Goal: Information Seeking & Learning: Learn about a topic

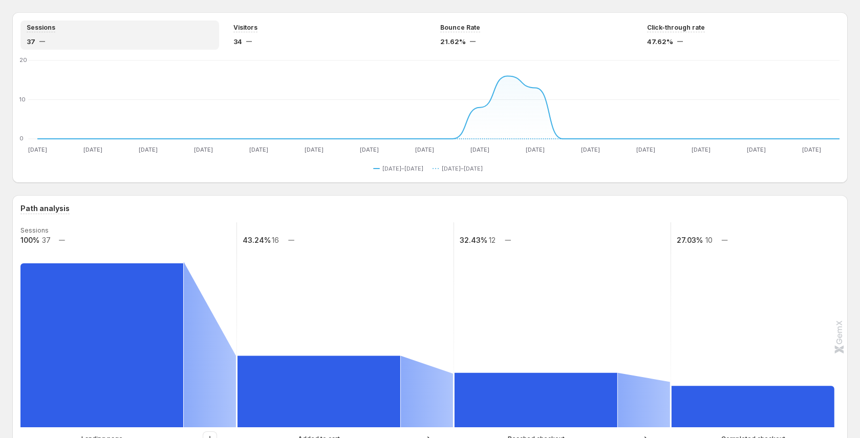
scroll to position [111, 0]
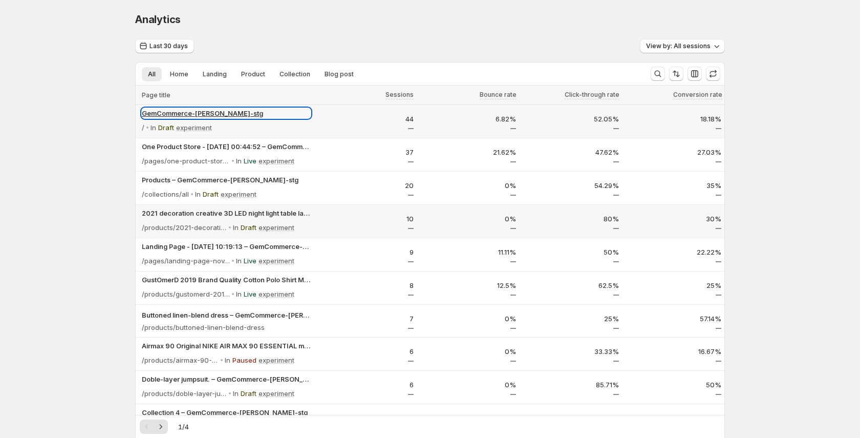
click at [144, 112] on p "GemCommerce-[PERSON_NAME]-stg" at bounding box center [226, 113] width 169 height 10
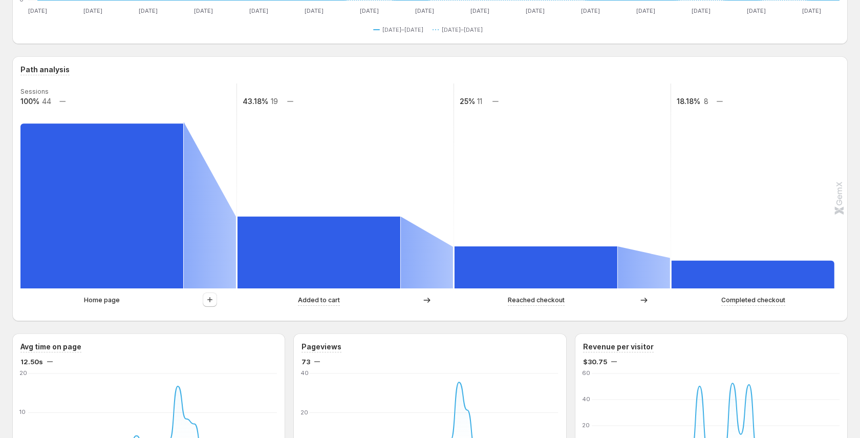
scroll to position [214, 0]
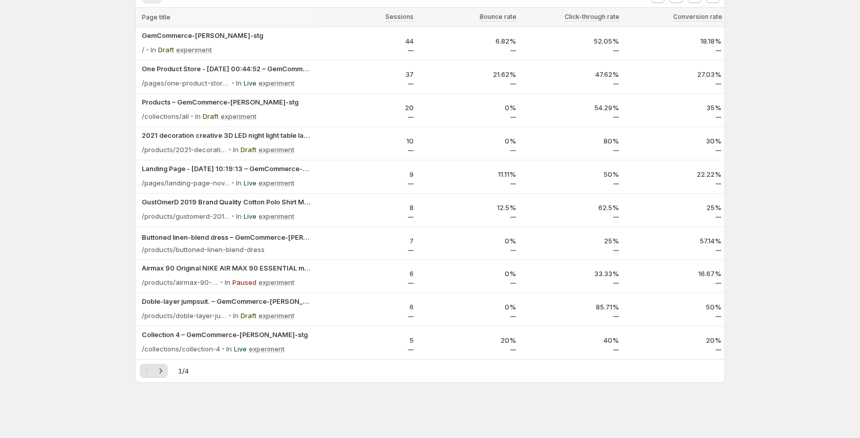
scroll to position [78, 0]
click at [181, 100] on div "/collections/all" at bounding box center [165, 100] width 59 height 23
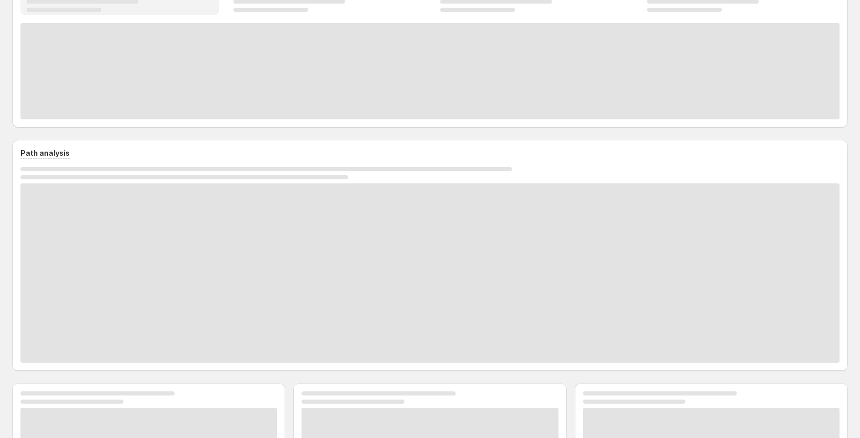
scroll to position [214, 0]
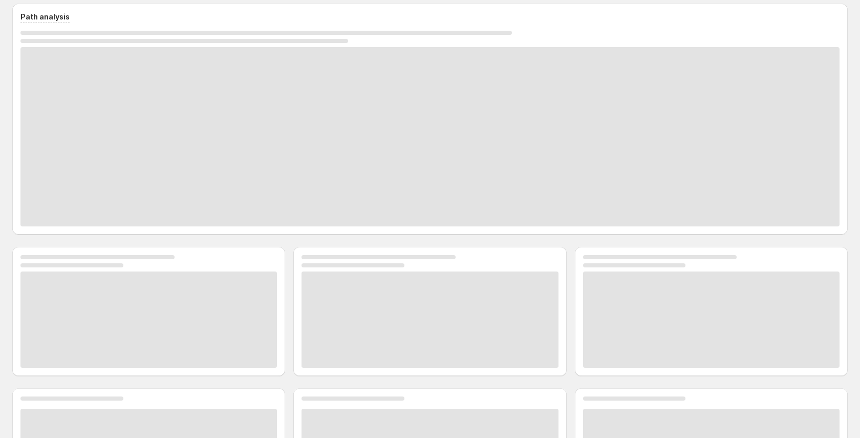
click at [213, 100] on div at bounding box center [429, 136] width 819 height 179
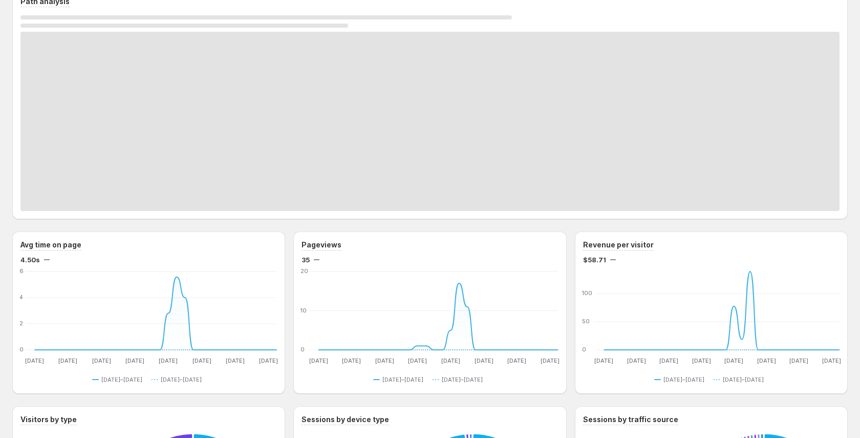
scroll to position [266, 0]
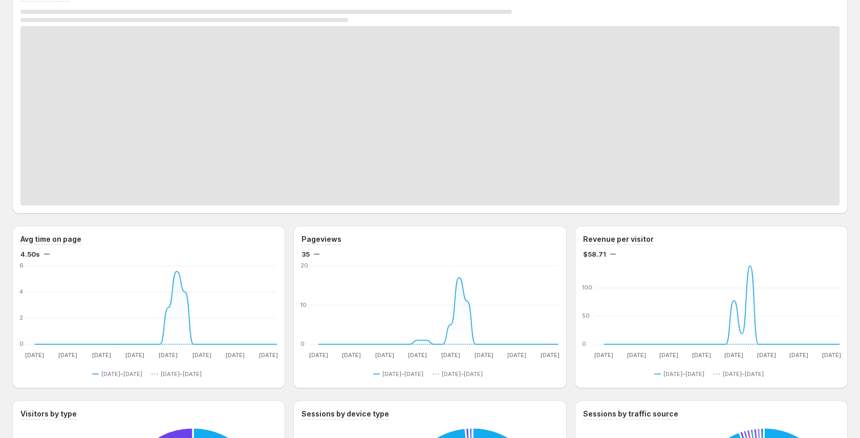
scroll to position [78, 0]
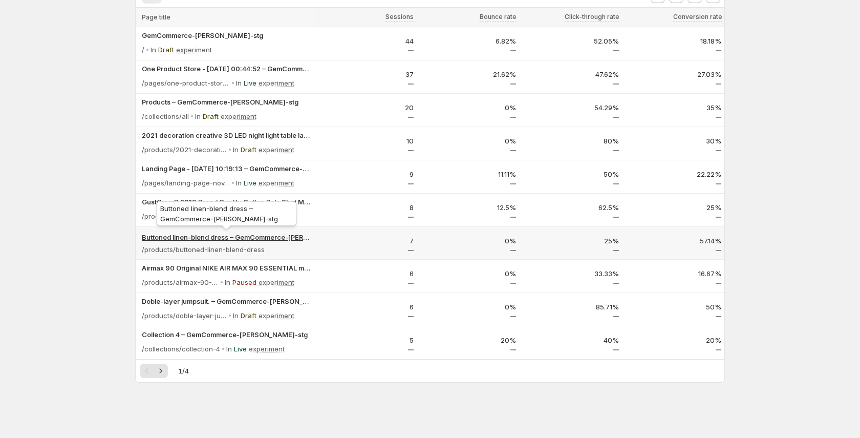
click at [206, 238] on p "Buttoned linen-blend dress – GemCommerce-sandy-stg" at bounding box center [226, 237] width 169 height 10
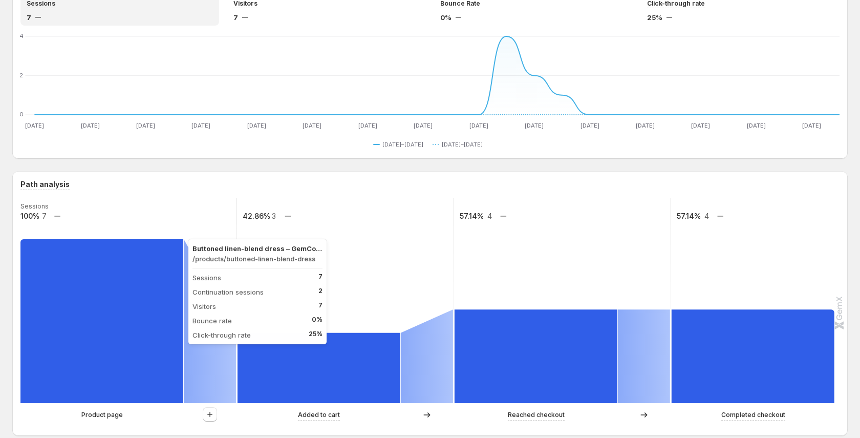
scroll to position [199, 0]
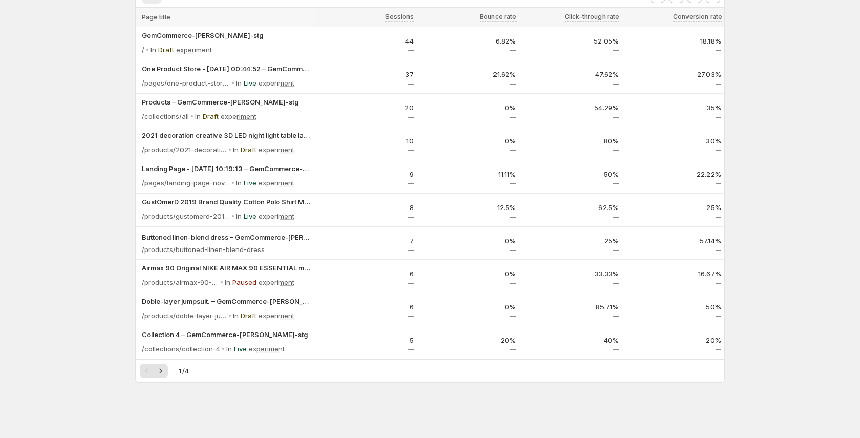
scroll to position [78, 0]
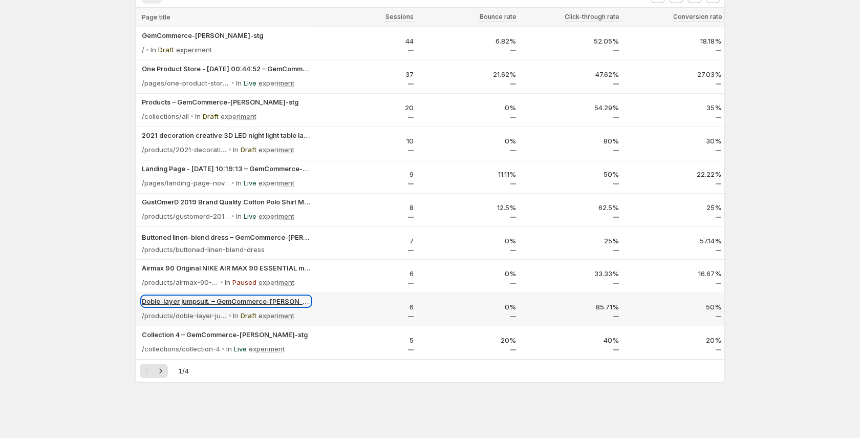
click at [255, 297] on p "Doble-layer jumpsuit. – GemCommerce-[PERSON_NAME]-stg" at bounding box center [226, 301] width 169 height 10
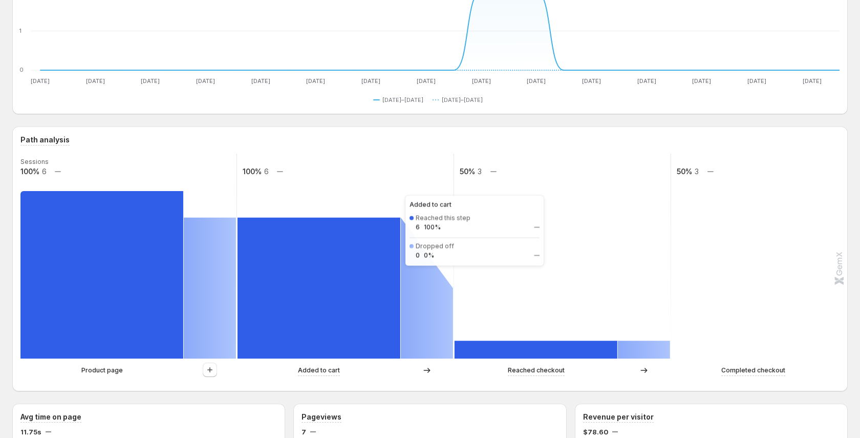
scroll to position [137, 0]
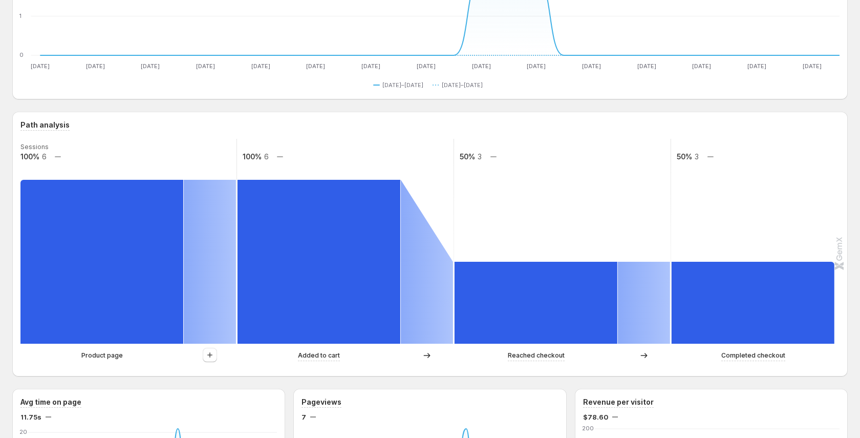
scroll to position [78, 0]
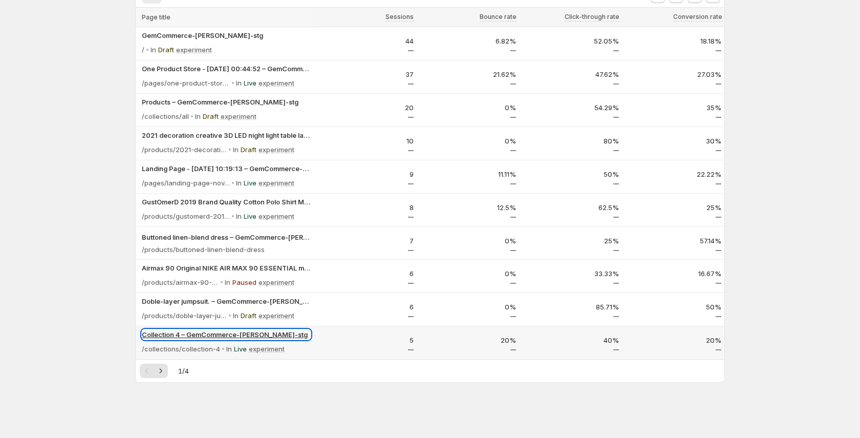
click at [214, 332] on p "Collection 4 – GemCommerce-sandy-stg" at bounding box center [226, 334] width 169 height 10
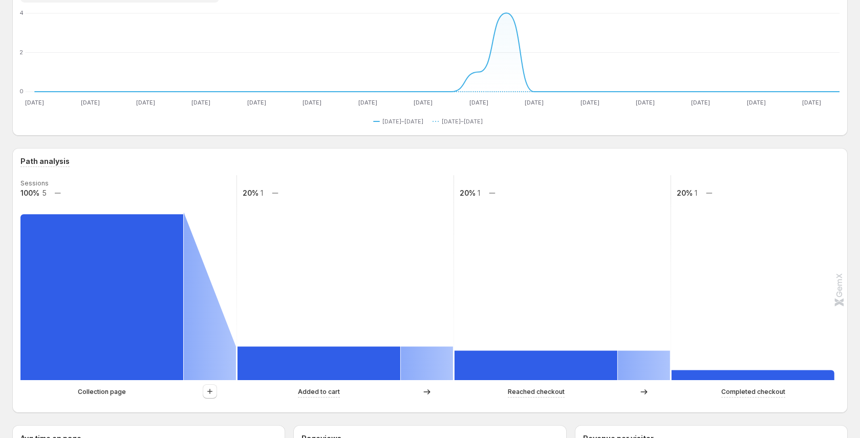
scroll to position [124, 0]
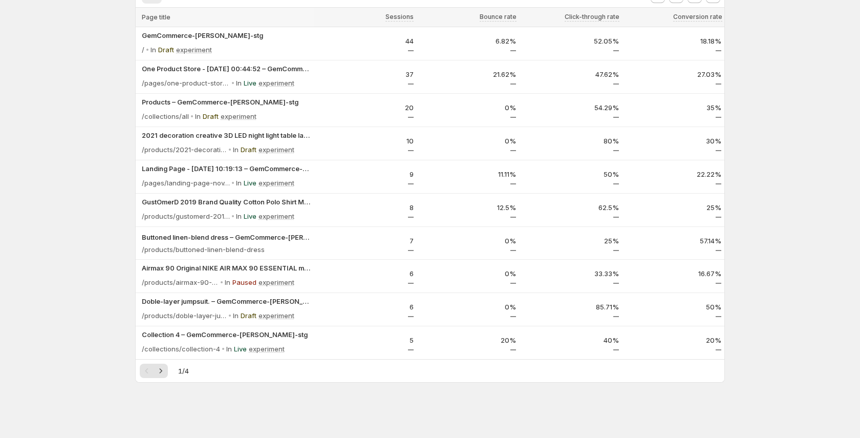
scroll to position [78, 0]
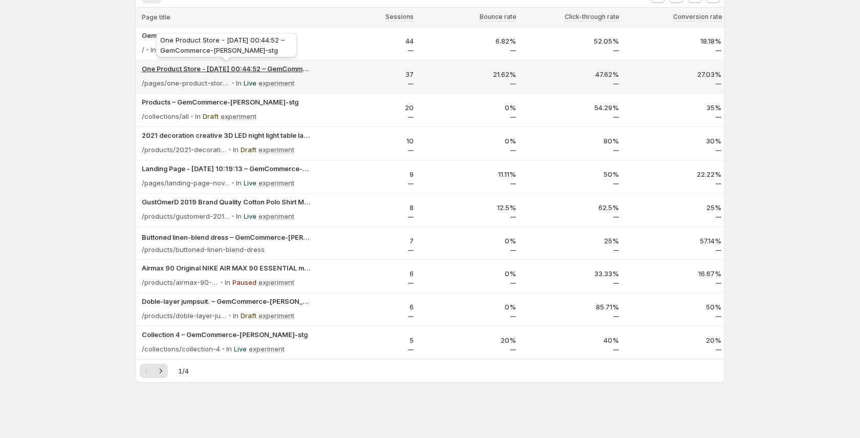
click at [236, 68] on p "One Product Store - Sep 7, 00:44:52 – GemCommerce-sandy-stg" at bounding box center [226, 69] width 169 height 10
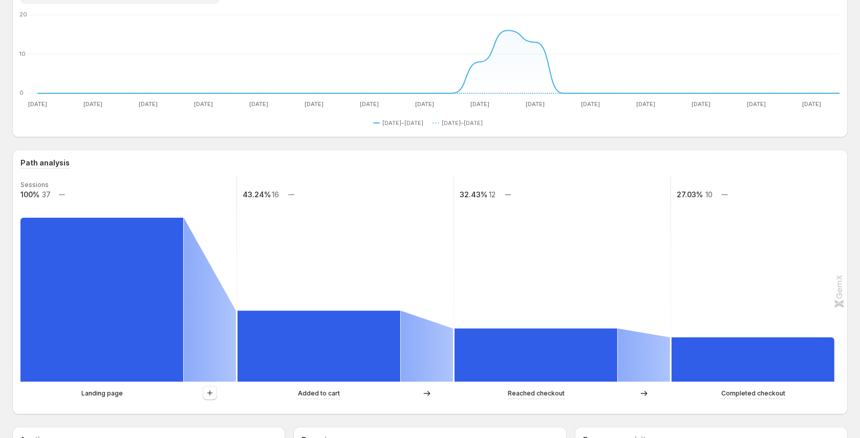
scroll to position [142, 0]
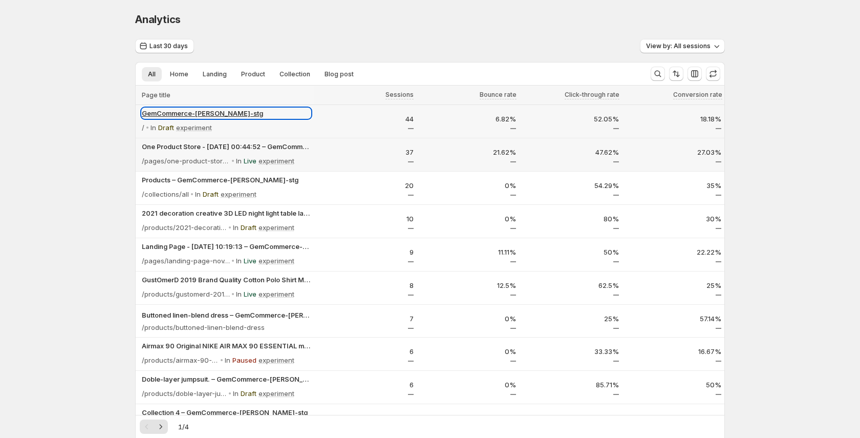
click at [146, 109] on p "GemCommerce-[PERSON_NAME]-stg" at bounding box center [226, 113] width 169 height 10
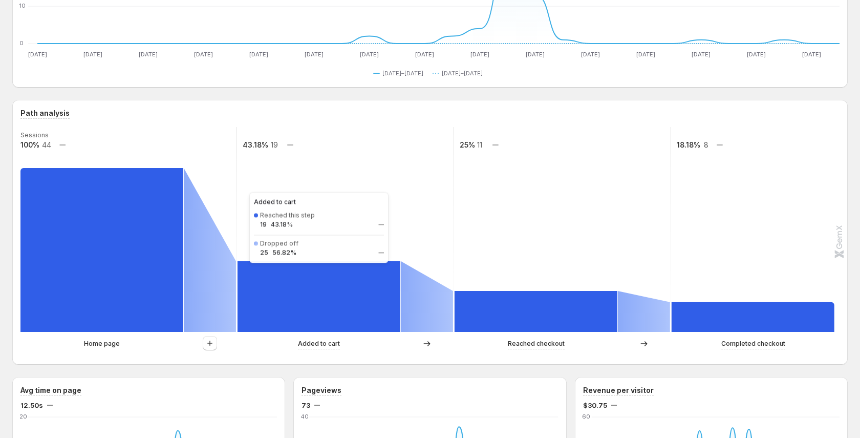
scroll to position [150, 0]
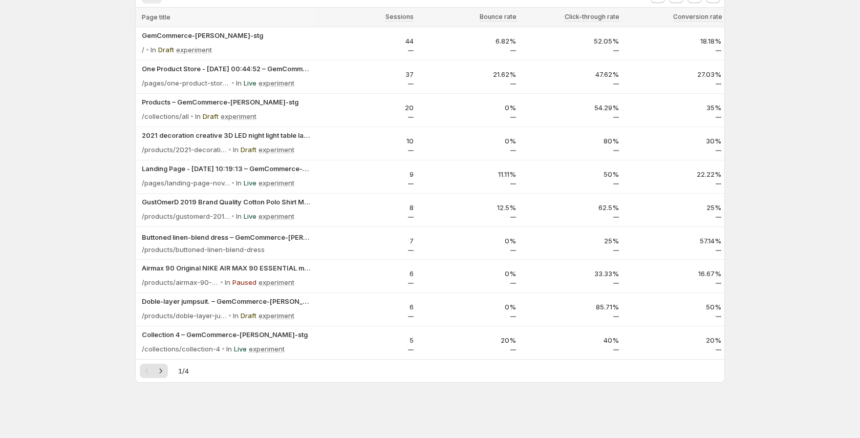
scroll to position [78, 0]
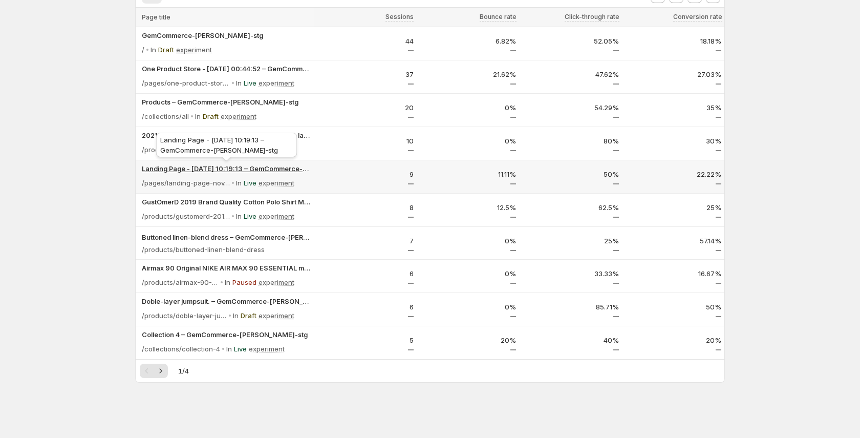
click at [289, 170] on p "Landing Page - [DATE] 10:19:13 – GemCommerce-[PERSON_NAME]-stg" at bounding box center [226, 168] width 169 height 10
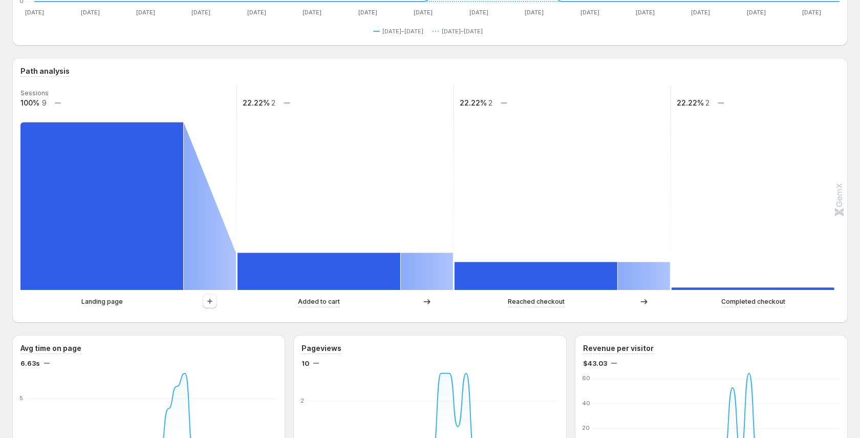
scroll to position [208, 0]
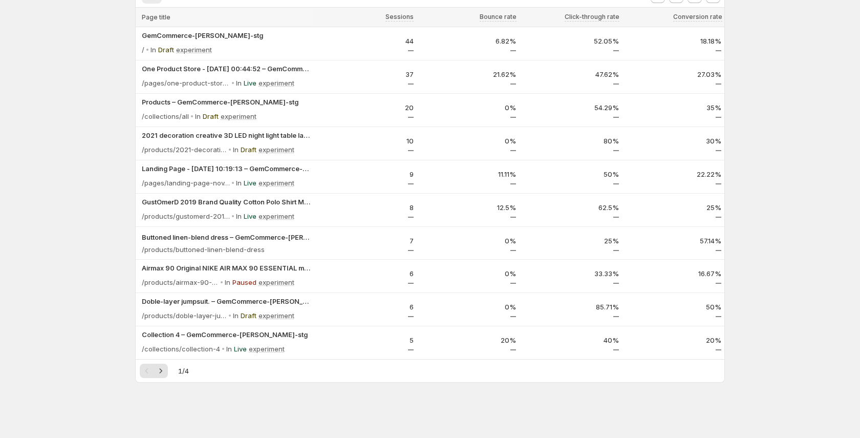
scroll to position [78, 0]
click at [229, 104] on p "Products – GemCommerce-[PERSON_NAME]-stg" at bounding box center [226, 102] width 169 height 10
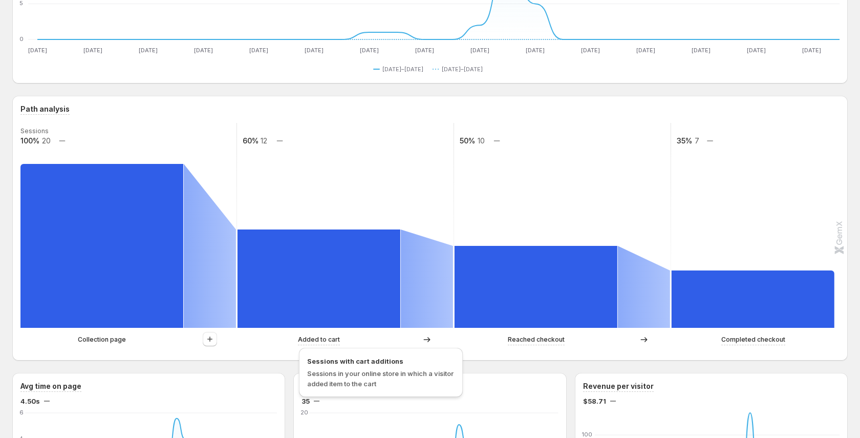
scroll to position [156, 0]
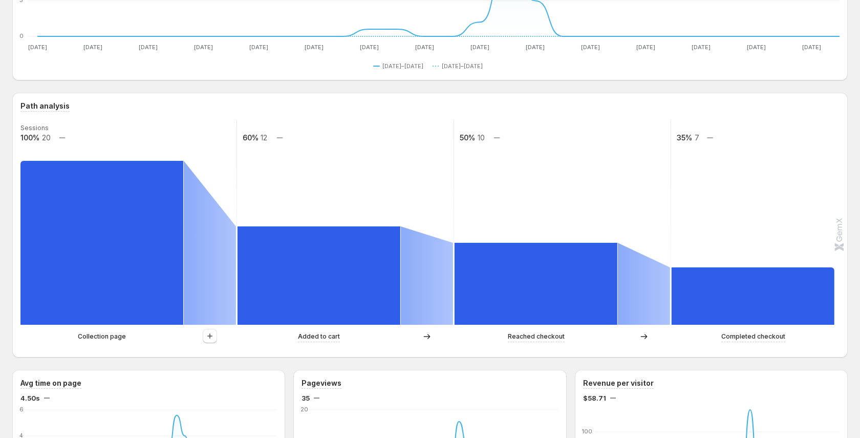
scroll to position [78, 0]
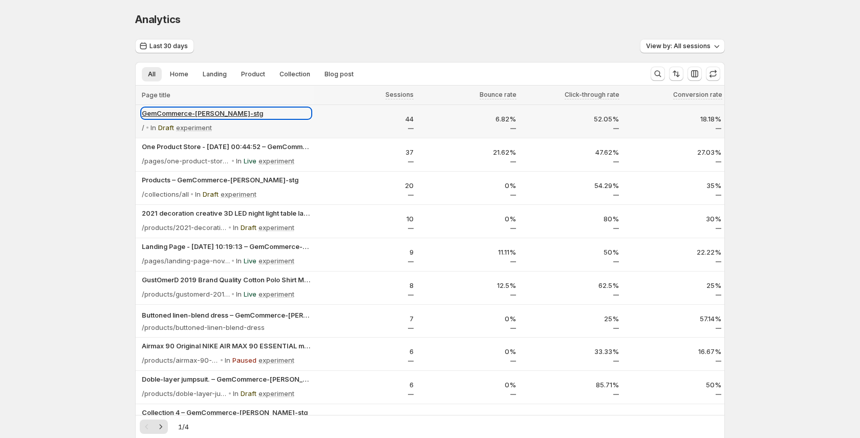
click at [198, 110] on p "GemCommerce-[PERSON_NAME]-stg" at bounding box center [226, 113] width 169 height 10
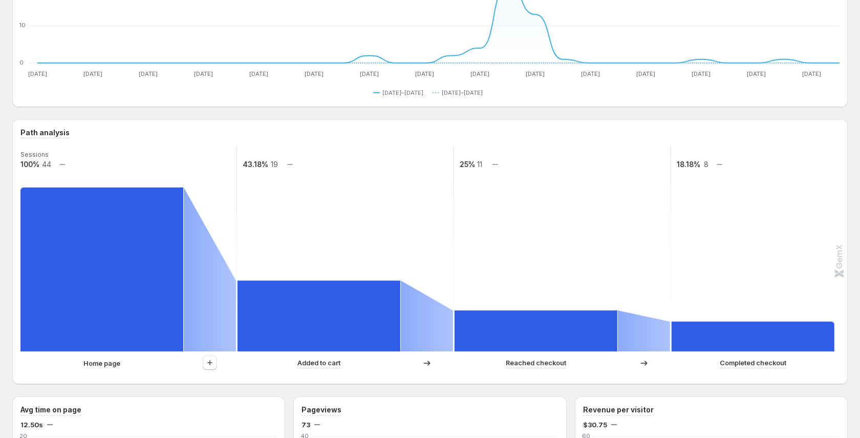
scroll to position [150, 0]
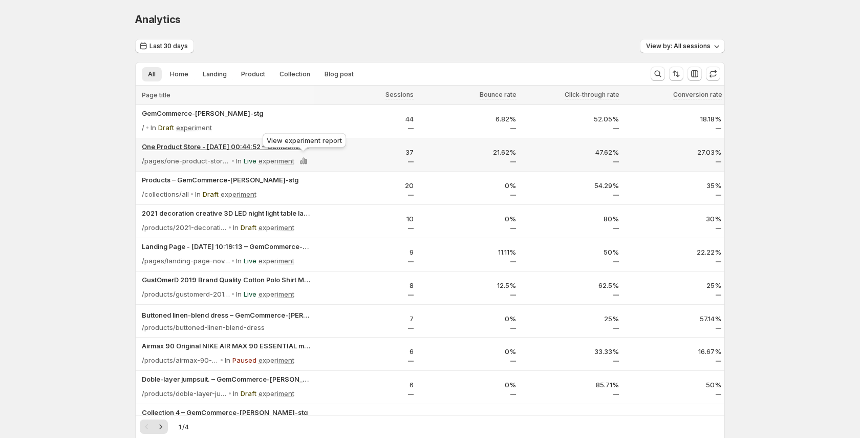
scroll to position [10, 0]
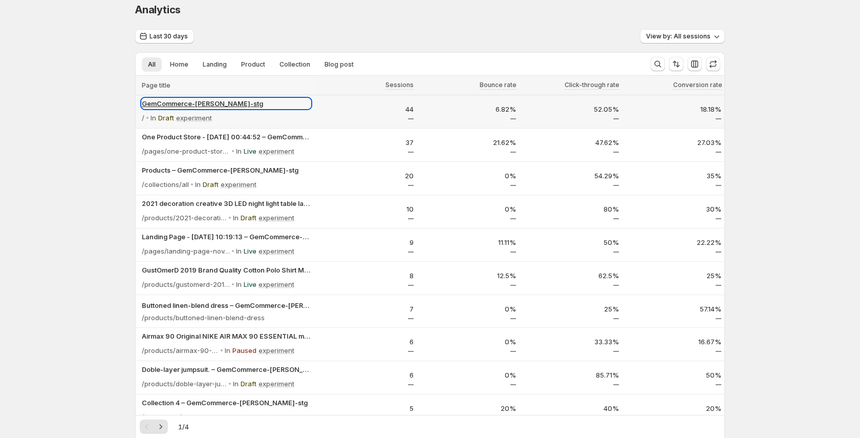
click at [209, 100] on p "GemCommerce-[PERSON_NAME]-stg" at bounding box center [226, 103] width 169 height 10
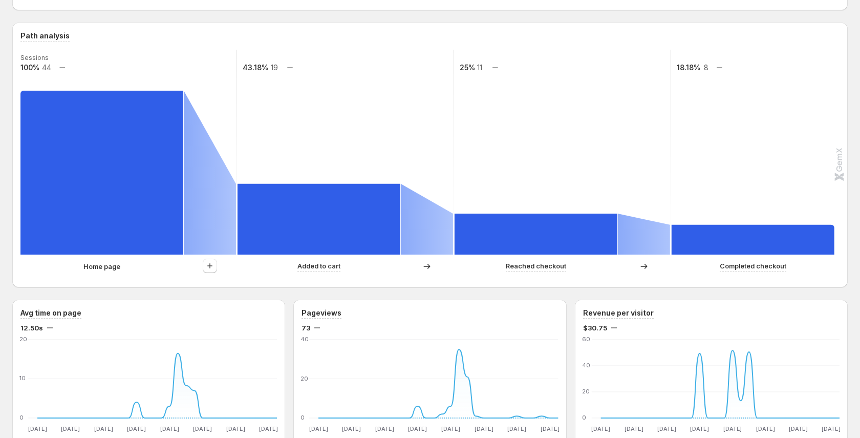
scroll to position [230, 0]
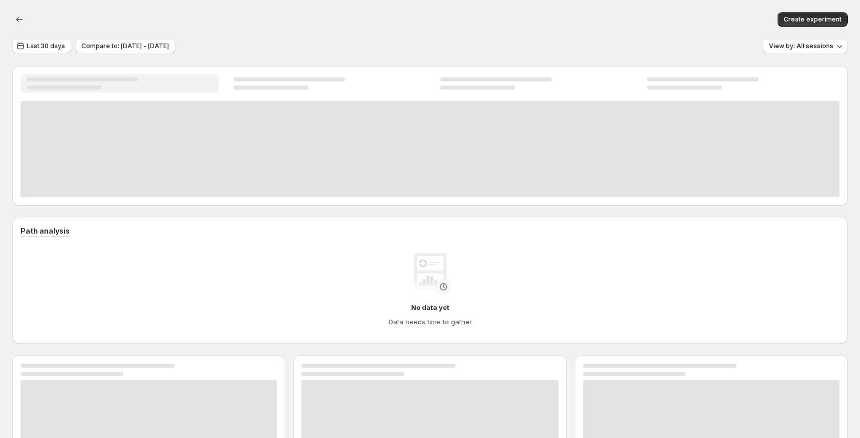
click at [174, 133] on div at bounding box center [429, 149] width 819 height 96
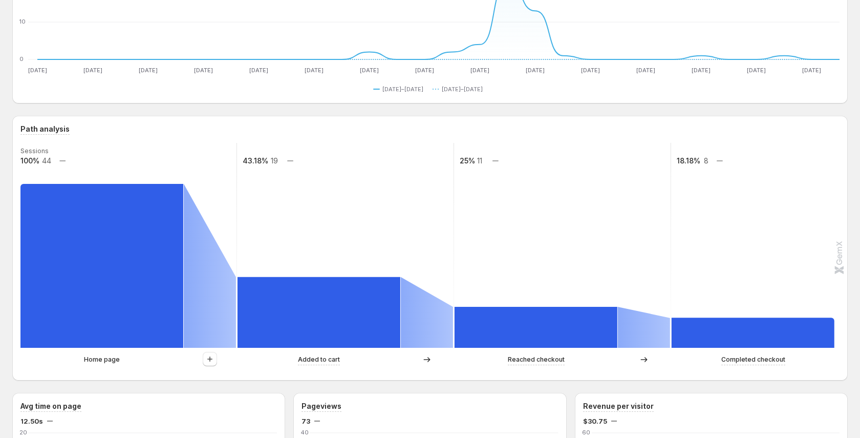
scroll to position [207, 0]
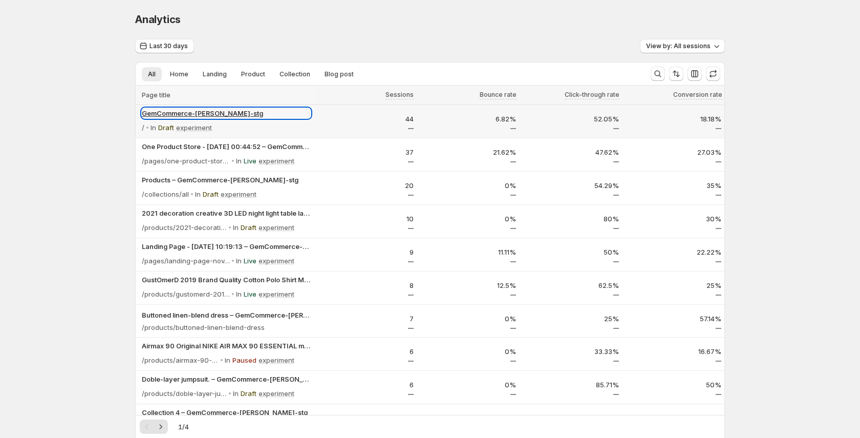
click at [149, 115] on p "GemCommerce-[PERSON_NAME]-stg" at bounding box center [226, 113] width 169 height 10
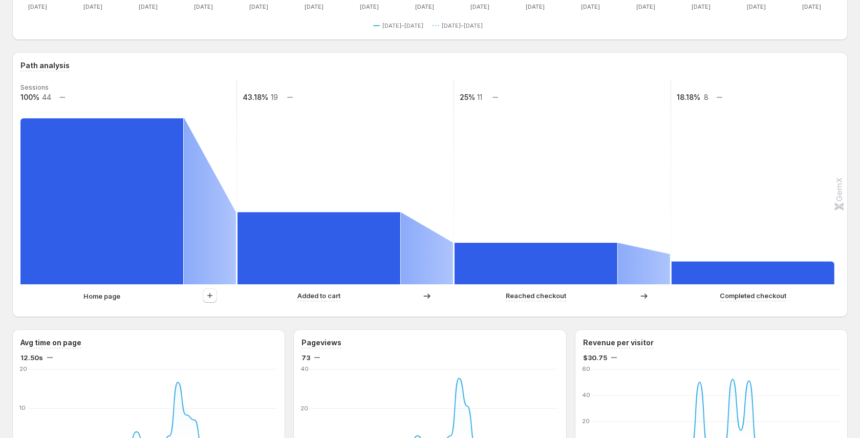
scroll to position [253, 0]
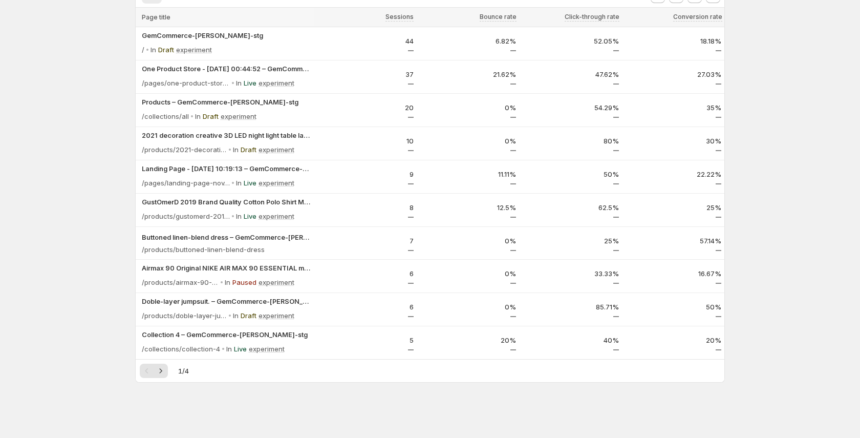
scroll to position [78, 0]
click at [220, 101] on p "Products – GemCommerce-[PERSON_NAME]-stg" at bounding box center [226, 102] width 169 height 10
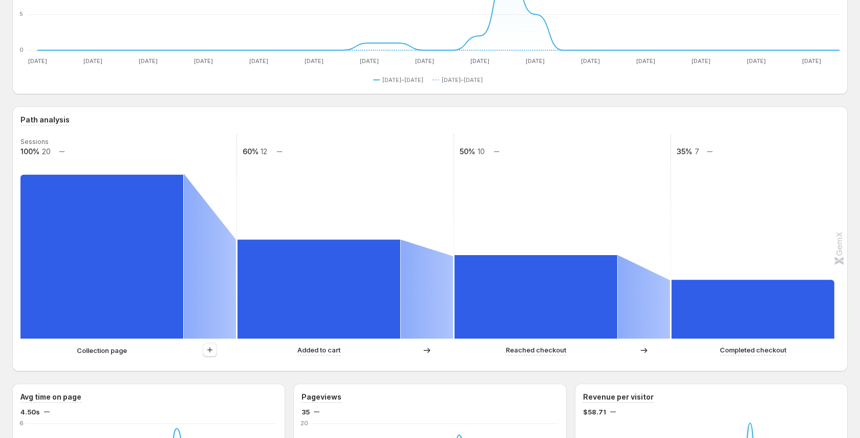
scroll to position [152, 0]
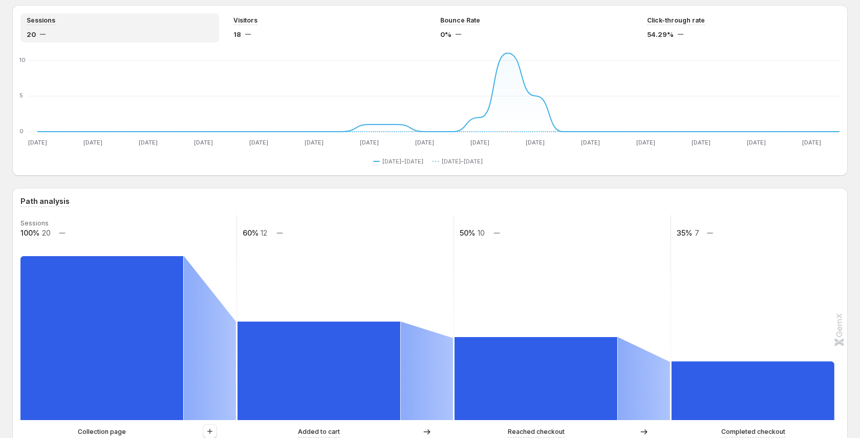
scroll to position [80, 0]
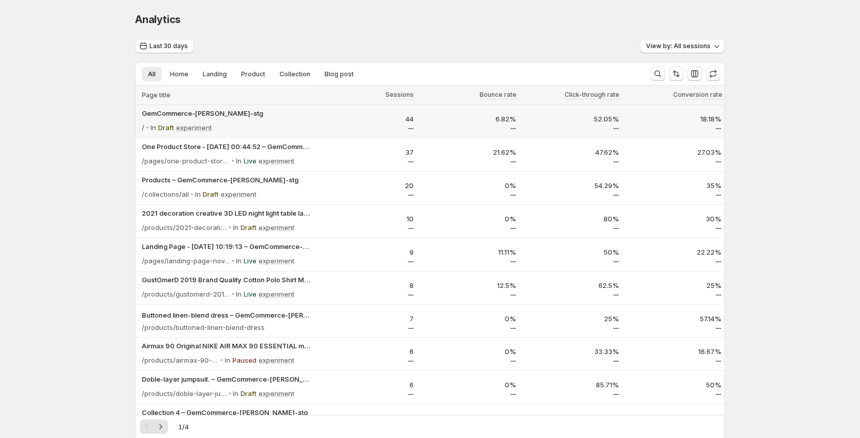
click at [192, 107] on div "GemCommerce-sandy-stg / In Draft experiment" at bounding box center [225, 121] width 178 height 33
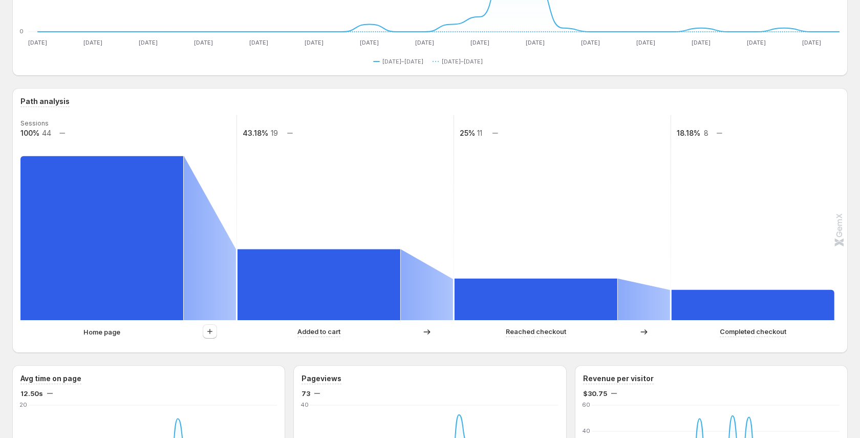
scroll to position [173, 0]
